Goal: Navigation & Orientation: Find specific page/section

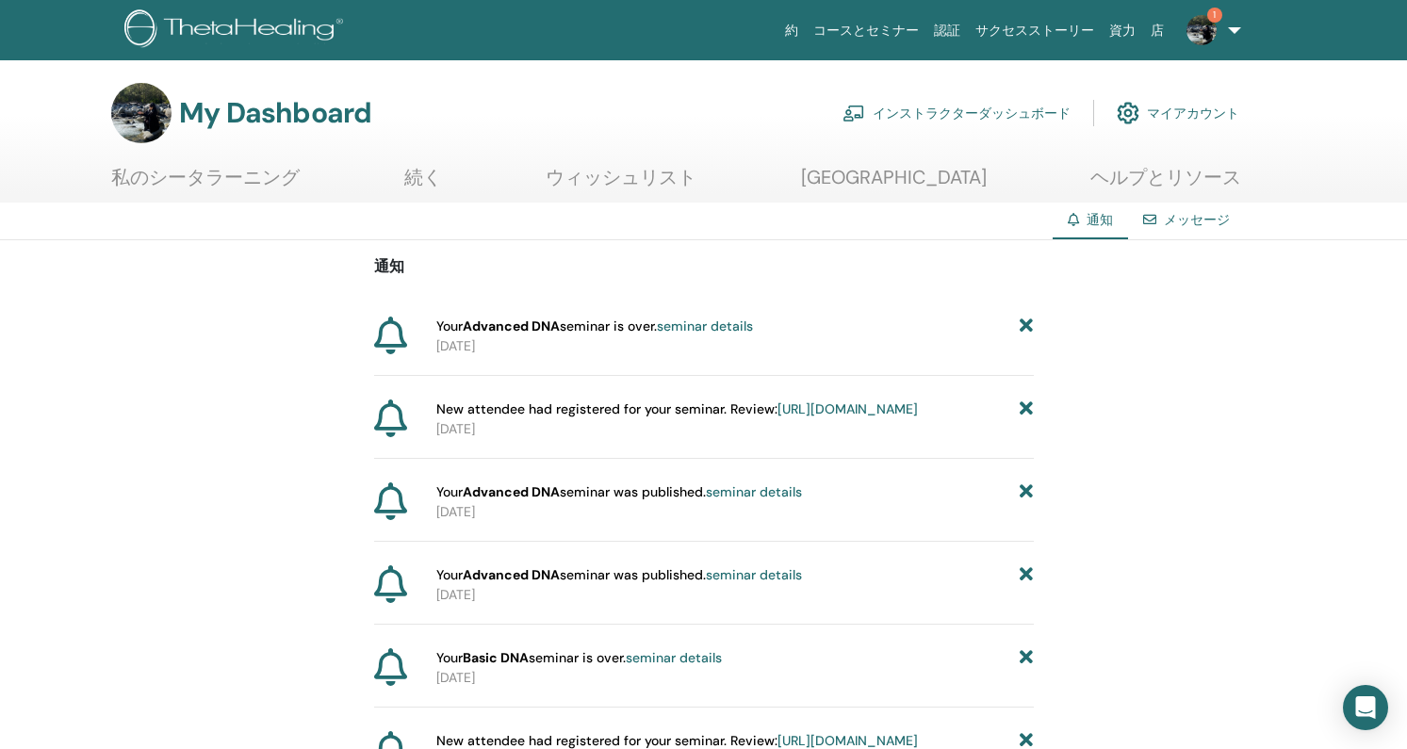
click at [715, 326] on link "seminar details" at bounding box center [705, 326] width 96 height 17
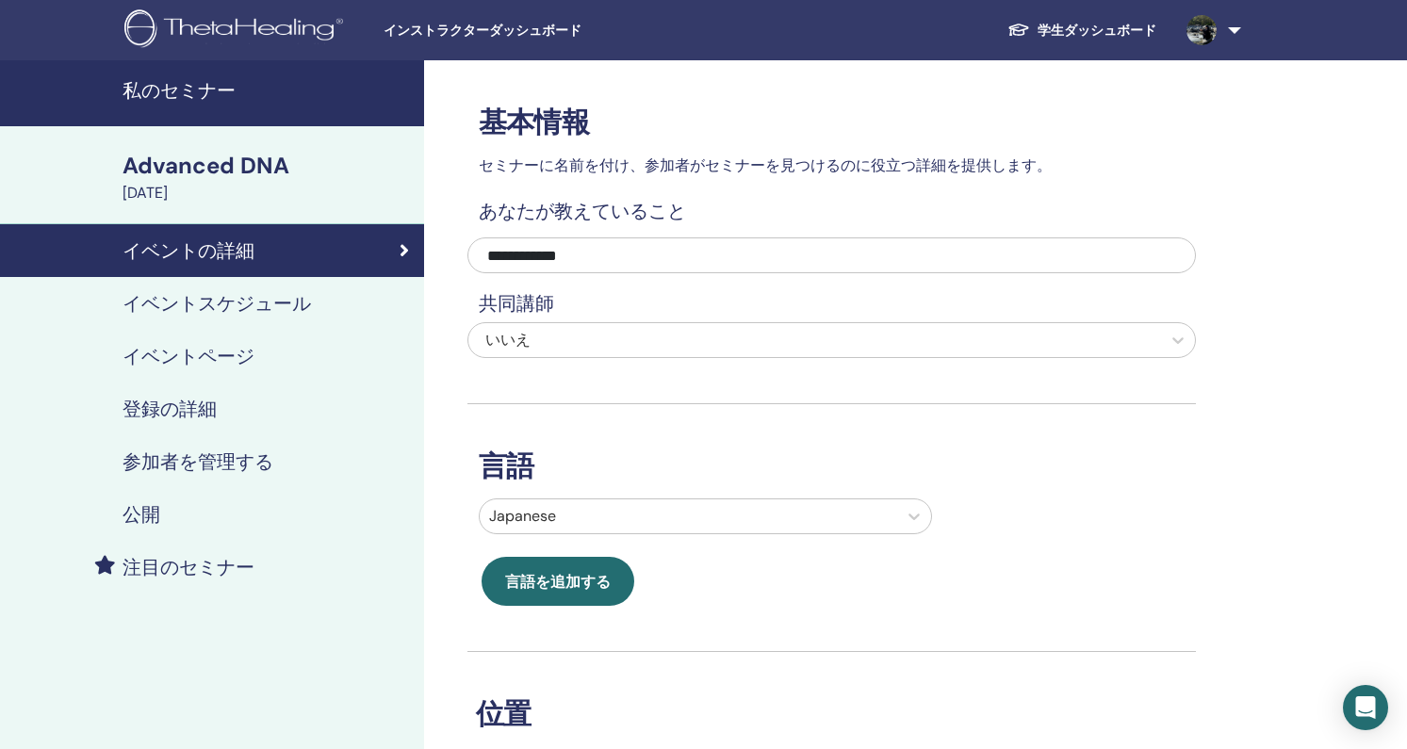
click at [221, 156] on div "Advanced DNA" at bounding box center [268, 166] width 290 height 32
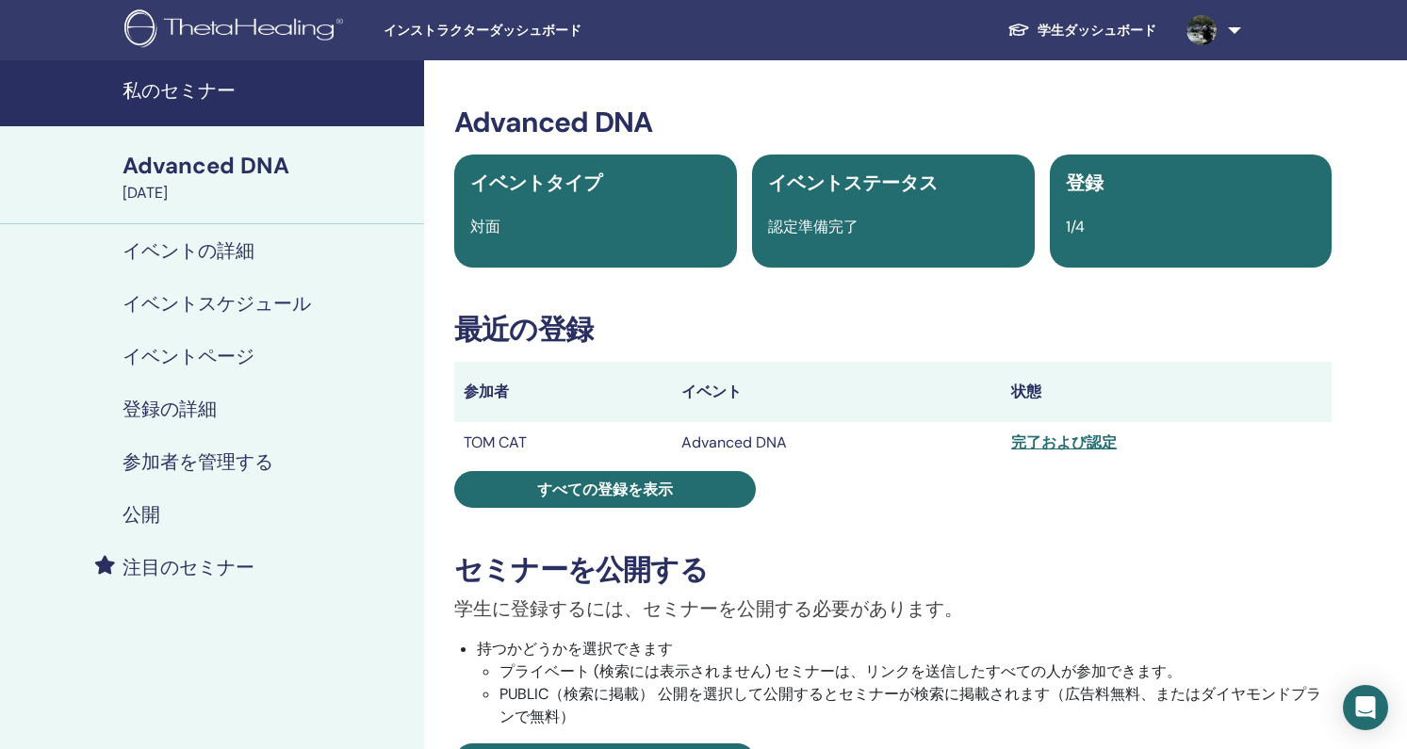
click at [1065, 347] on div "Advanced DNA イベントタイプ 対面 イベントステータス 認定準備完了 登録 1/4 最近の登録 参加者 イベント 状態 TOM CAT Advan…" at bounding box center [892, 637] width 915 height 1063
click at [195, 88] on h4 "私のセミナー" at bounding box center [268, 90] width 290 height 23
